Goal: Transaction & Acquisition: Subscribe to service/newsletter

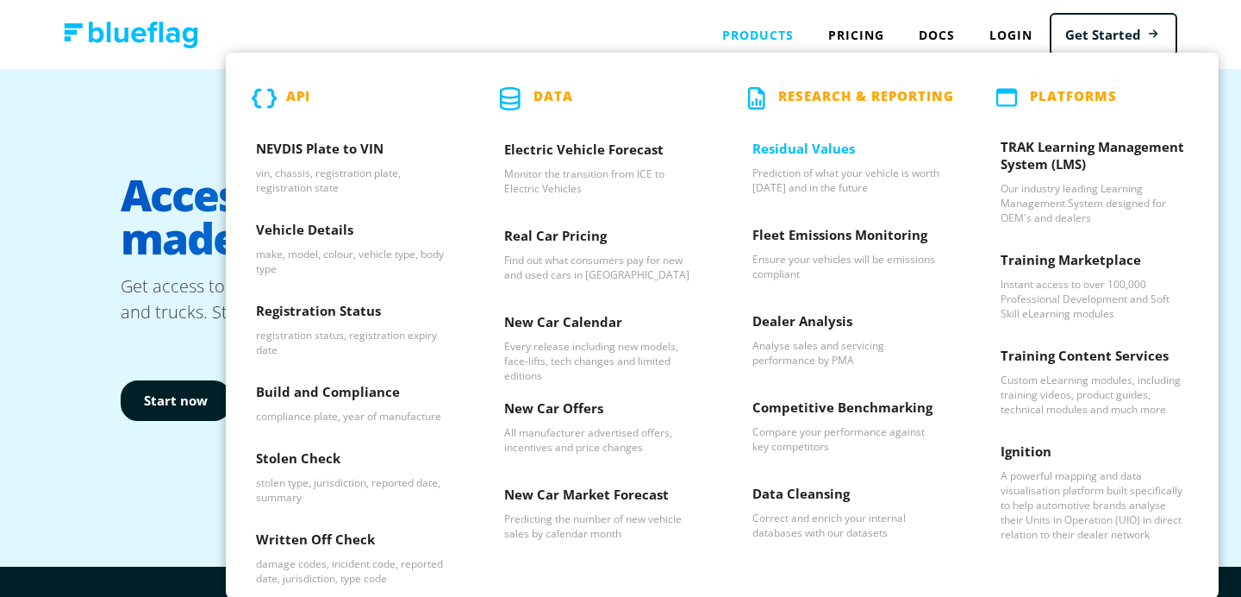
scroll to position [1, 0]
click at [347, 145] on h3 "NEVDIS Plate to VIN" at bounding box center [350, 153] width 188 height 26
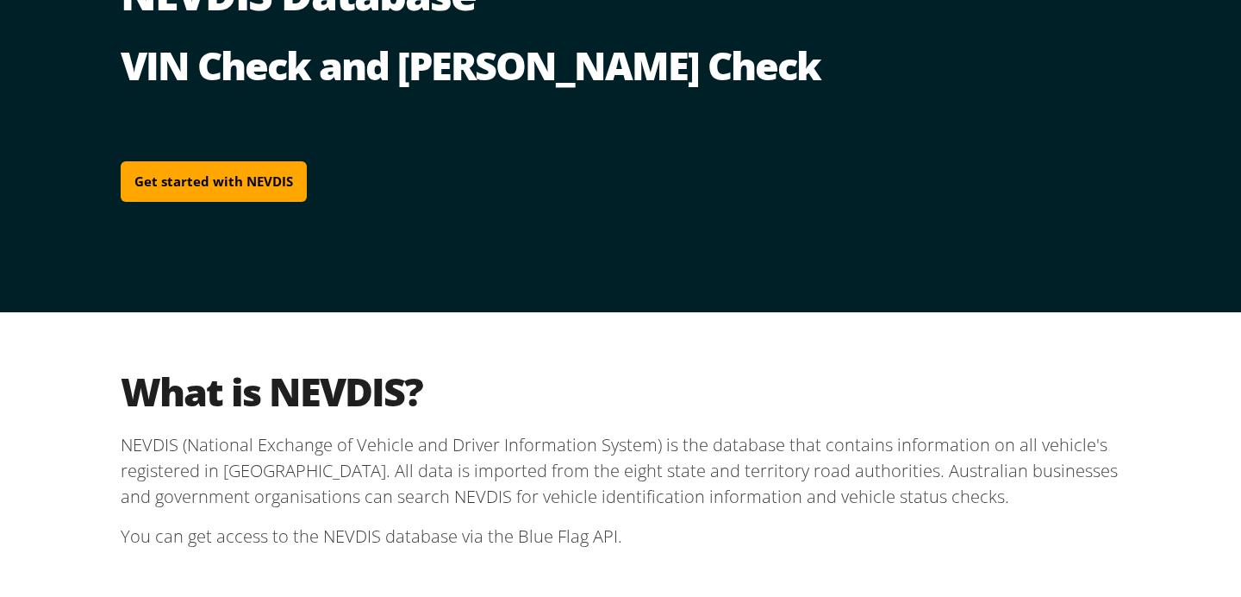
scroll to position [154, 0]
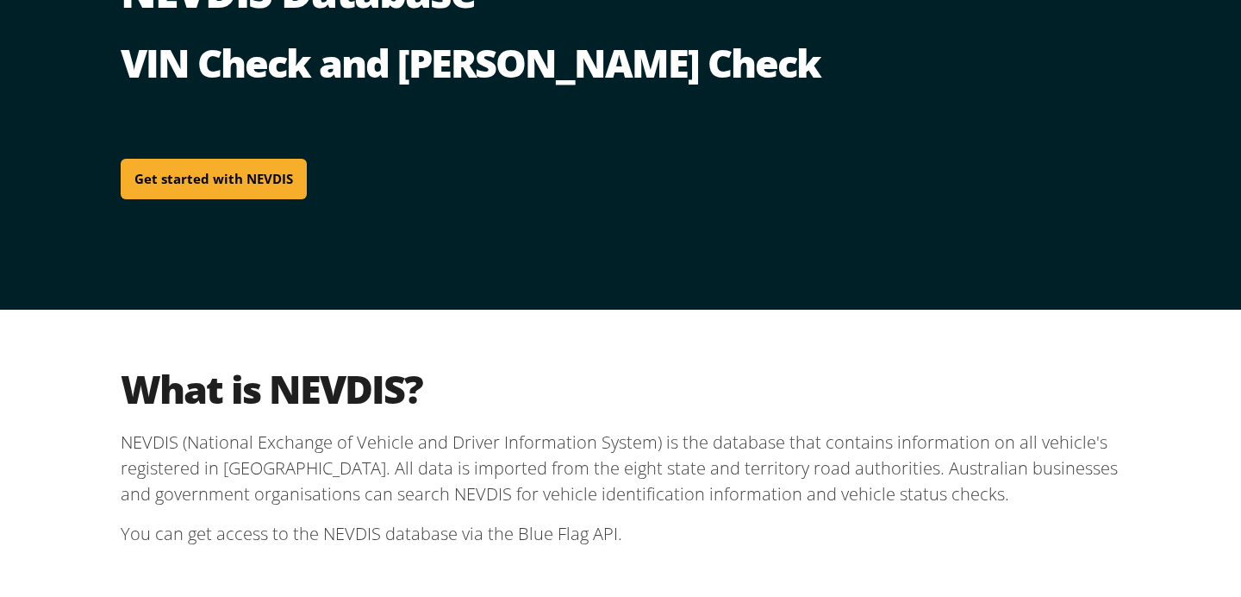
click at [259, 179] on link "Get started with NEVDIS" at bounding box center [214, 179] width 186 height 41
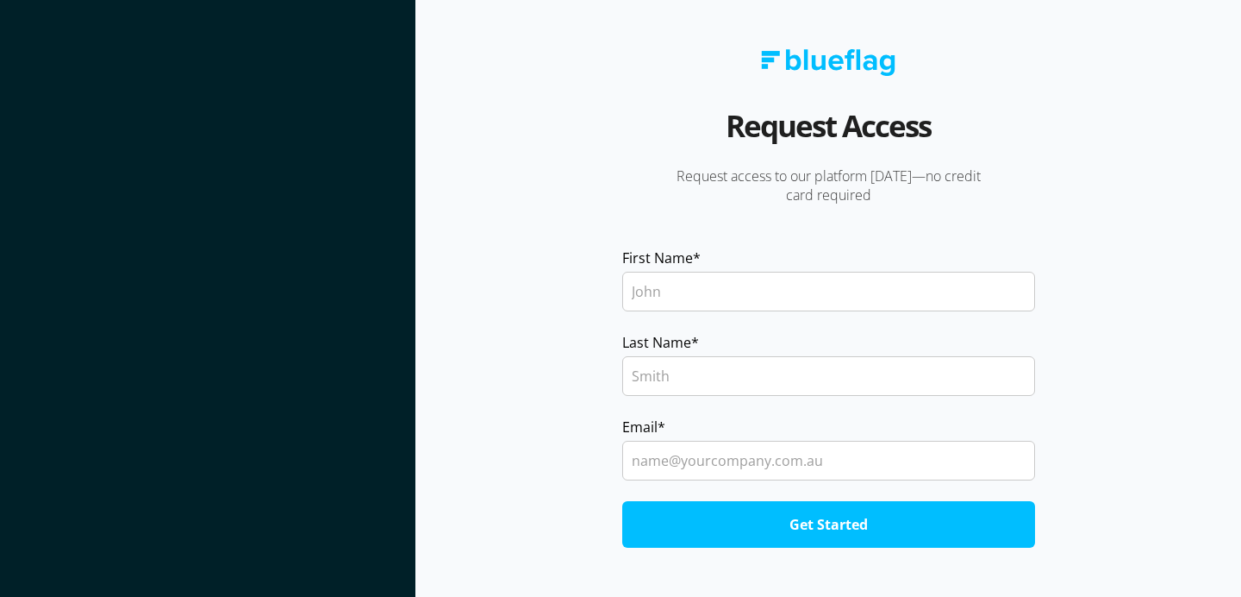
click at [700, 291] on input "First Name *" at bounding box center [828, 292] width 413 height 40
type input "Edward"
type input "Li"
type input "edward27725li@gmail.com"
click at [796, 526] on input "Get Started" at bounding box center [828, 524] width 413 height 47
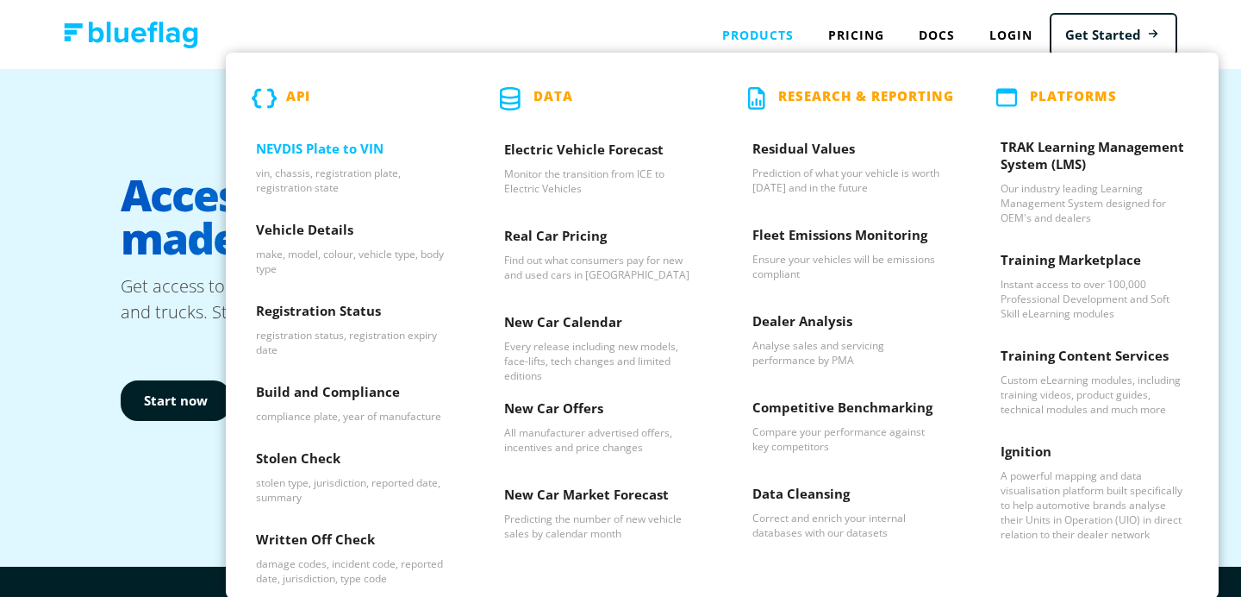
click at [331, 145] on h3 "NEVDIS Plate to VIN" at bounding box center [350, 153] width 188 height 26
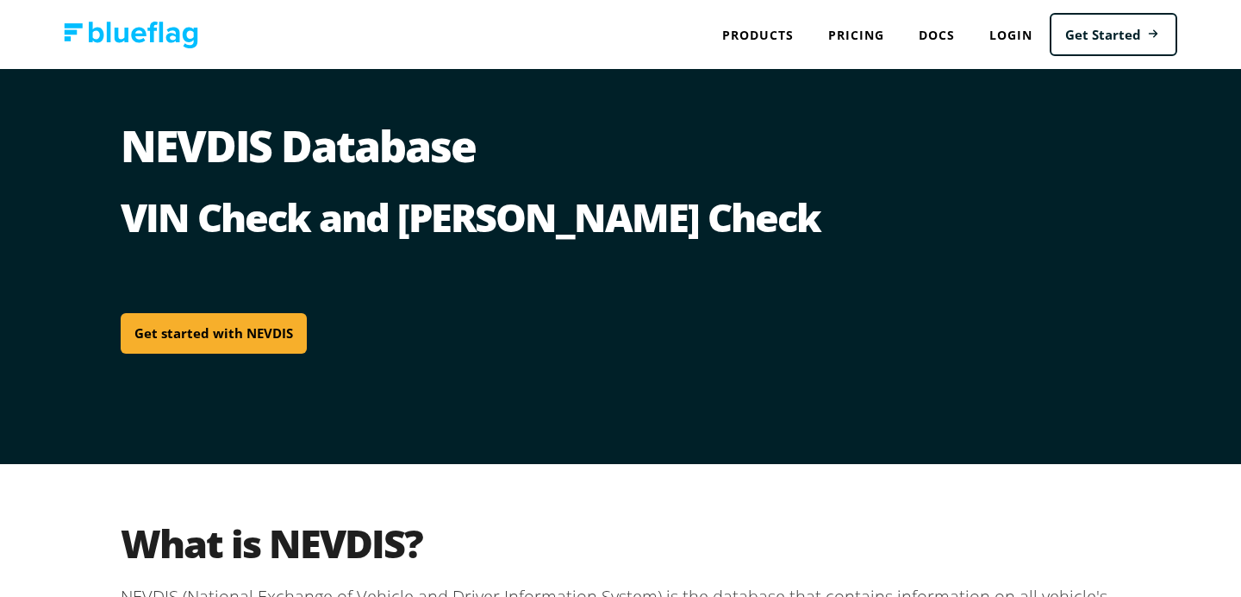
click at [257, 330] on link "Get started with NEVDIS" at bounding box center [214, 333] width 186 height 41
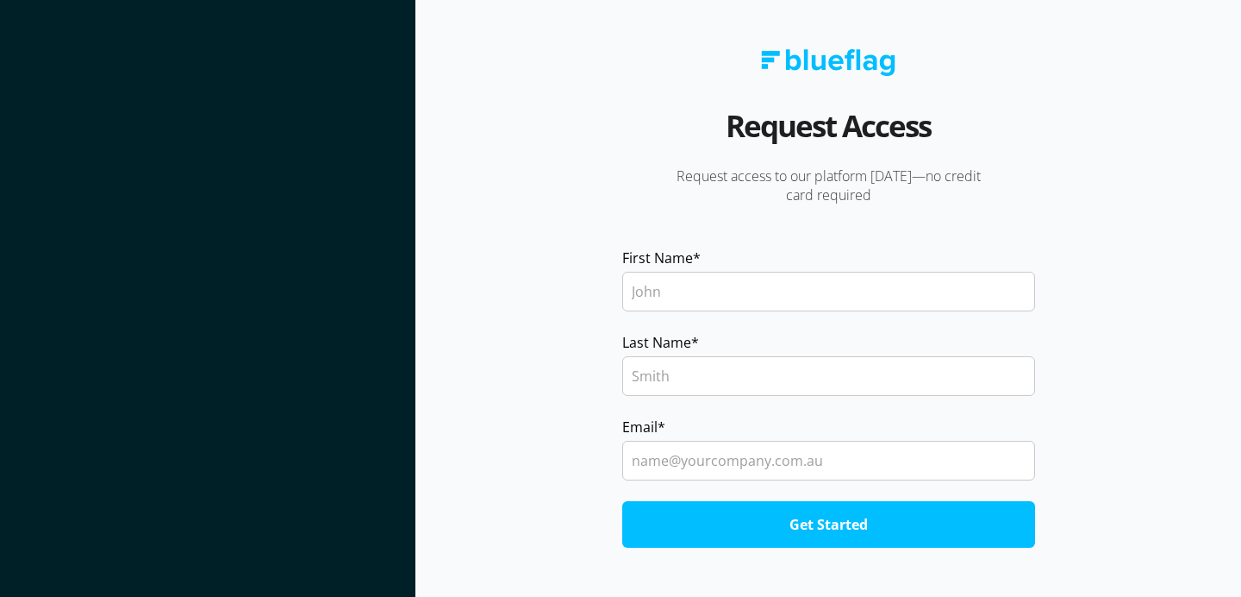
drag, startPoint x: 681, startPoint y: 255, endPoint x: 688, endPoint y: 283, distance: 28.4
click at [681, 255] on span "First Name" at bounding box center [657, 257] width 71 height 21
click at [681, 272] on input "First Name *" at bounding box center [828, 292] width 413 height 40
click at [688, 284] on input "First Name *" at bounding box center [828, 292] width 413 height 40
type input "Edward"
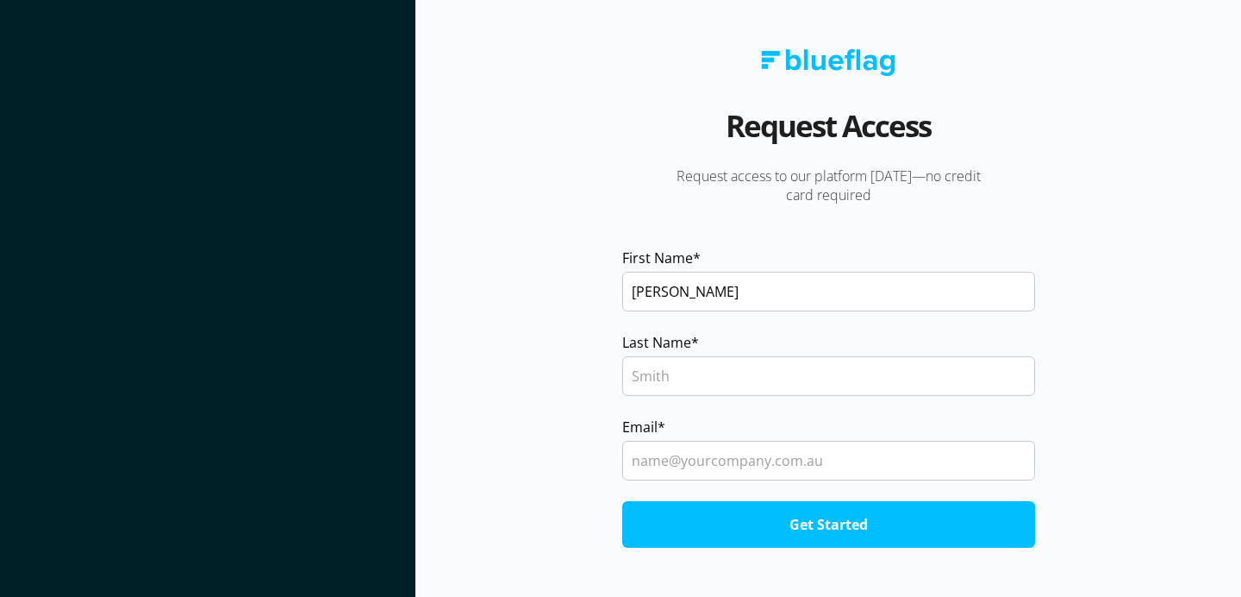
type input "Li"
type input "edward27725li@gmail.com"
drag, startPoint x: 772, startPoint y: 525, endPoint x: 773, endPoint y: 534, distance: 8.7
click at [773, 533] on input "Get Started" at bounding box center [828, 524] width 413 height 47
click at [773, 534] on input "Get Started" at bounding box center [828, 524] width 413 height 47
